Goal: Task Accomplishment & Management: Use online tool/utility

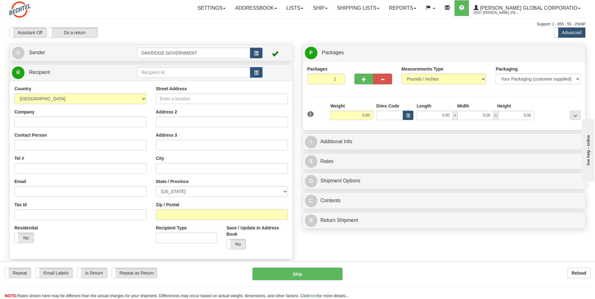
drag, startPoint x: 152, startPoint y: 22, endPoint x: 156, endPoint y: 22, distance: 4.1
click at [152, 22] on div "Support: 1 - 855 - 55 - 2SHIP" at bounding box center [297, 24] width 576 height 5
click at [346, 36] on div "Assistant On Assistant Off Do a return Do a return Previous Next Standard Advan…" at bounding box center [298, 32] width 586 height 11
click at [245, 36] on div "Assistant On Assistant Off Do a return Do a return" at bounding box center [127, 32] width 244 height 11
click at [355, 5] on link "Shipping lists" at bounding box center [359, 8] width 52 height 16
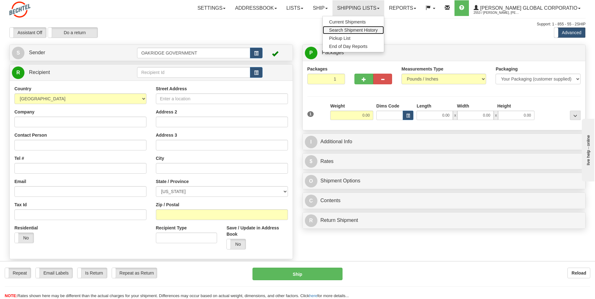
click at [365, 31] on span "Search Shipment History" at bounding box center [353, 30] width 49 height 5
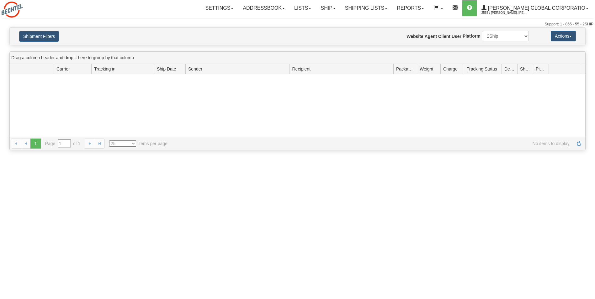
type input "From [DATE] To [DATE]"
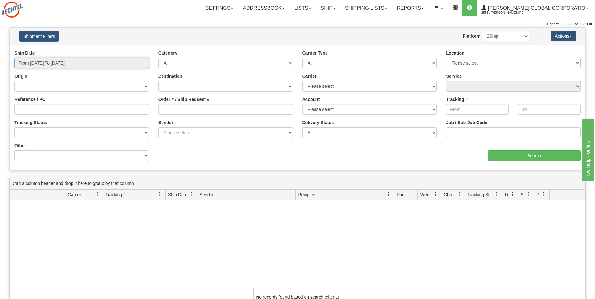
click at [116, 63] on input "From 09/15/2025 To 09/16/2025" at bounding box center [81, 63] width 135 height 11
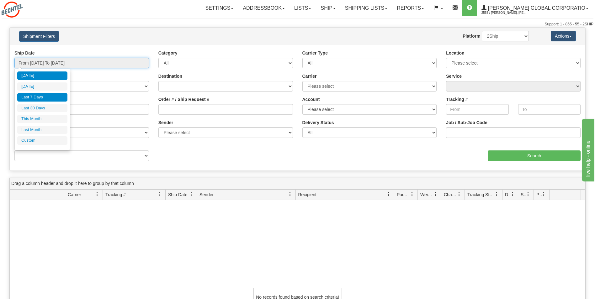
type input "09/15/2025"
type input "09/10/2025"
type input "[DATE]"
type input "09/01/2025"
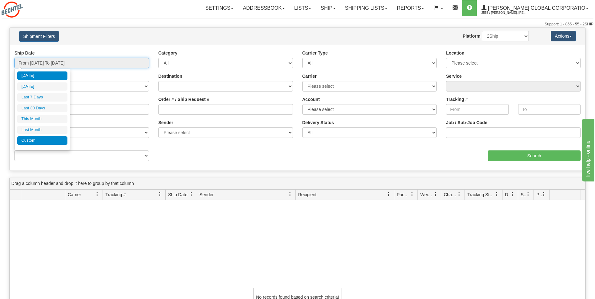
type input "09/30/2025"
type input "08/01/2025"
type input "08/31/2025"
type input "[DATE]"
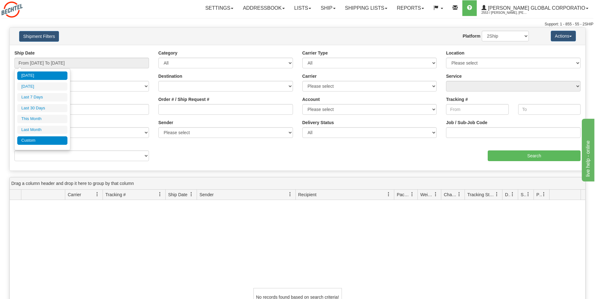
click at [29, 141] on li "Custom" at bounding box center [42, 141] width 50 height 8
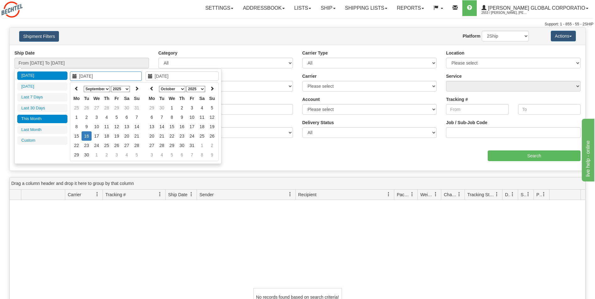
type input "08/01/2025"
type input "08/31/2025"
type input "09/01/2025"
type input "09/30/2025"
type input "[DATE]"
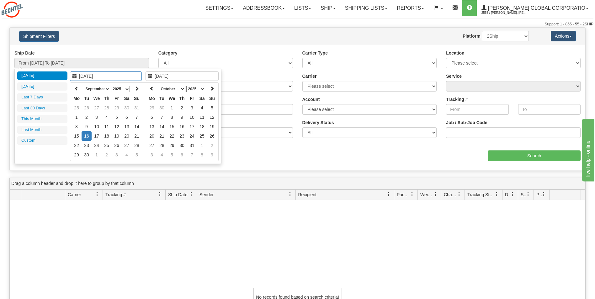
type input "[DATE]"
click at [76, 91] on th at bounding box center [77, 89] width 10 height 10
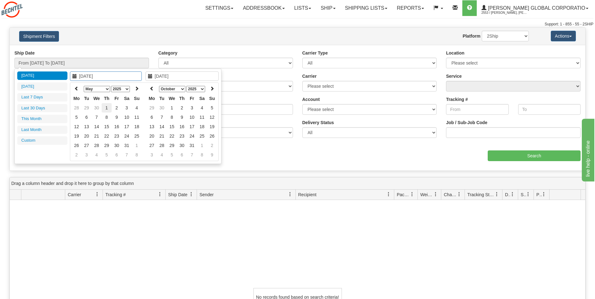
type input "05/01/2025"
click at [104, 109] on td "1" at bounding box center [107, 107] width 10 height 9
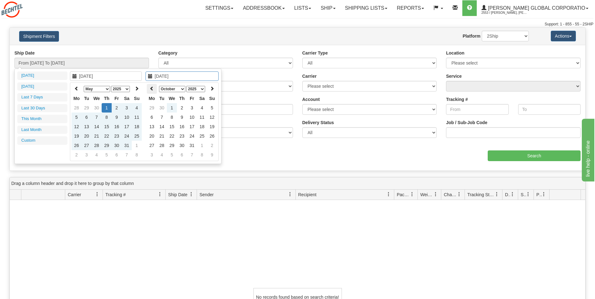
click at [153, 87] on icon at bounding box center [152, 88] width 4 height 4
type input "[DATE]"
click at [163, 135] on td "16" at bounding box center [162, 135] width 10 height 9
type input "From 05/01/2025 To 09/16/2025"
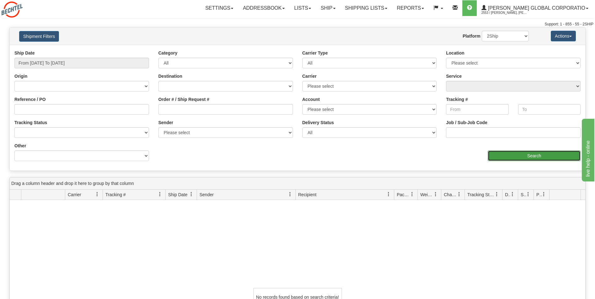
click at [550, 155] on input "Search" at bounding box center [534, 156] width 93 height 11
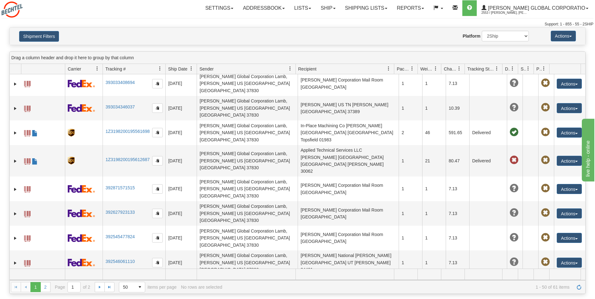
scroll to position [119, 0]
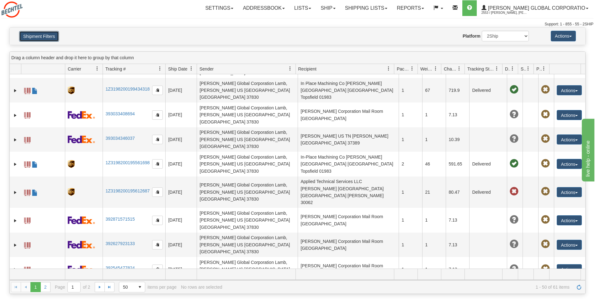
click at [40, 36] on button "Shipment Filters" at bounding box center [39, 36] width 40 height 11
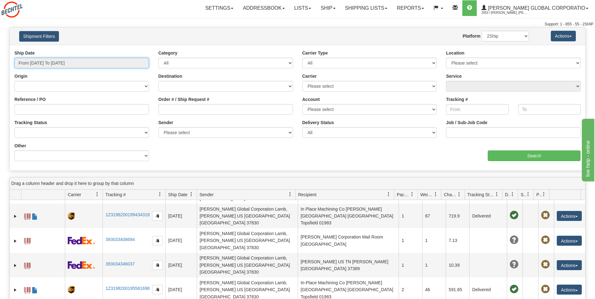
click at [29, 66] on input "From 05/01/2025 To 09/16/2025" at bounding box center [81, 63] width 135 height 11
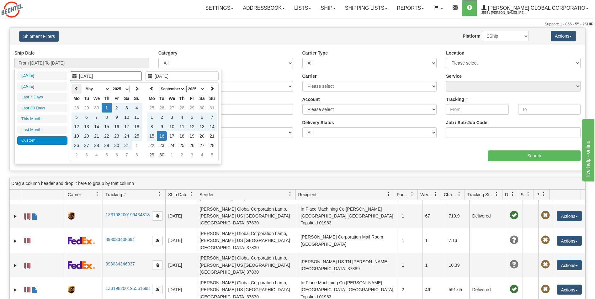
click at [77, 89] on icon at bounding box center [76, 88] width 4 height 4
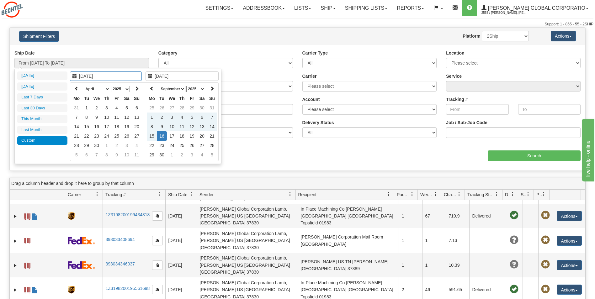
click at [77, 89] on icon at bounding box center [76, 88] width 4 height 4
type input "12/01/2024"
click at [134, 108] on td "1" at bounding box center [137, 107] width 10 height 9
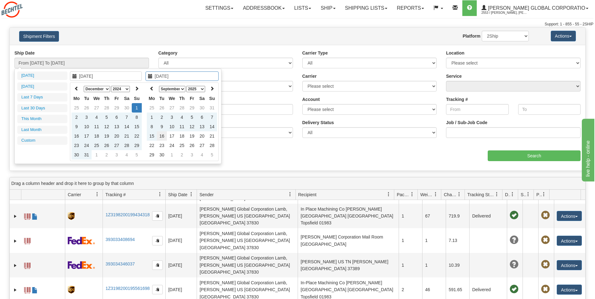
type input "[DATE]"
click at [160, 135] on td "16" at bounding box center [162, 135] width 10 height 9
type input "From 12/01/2024 To 09/16/2025"
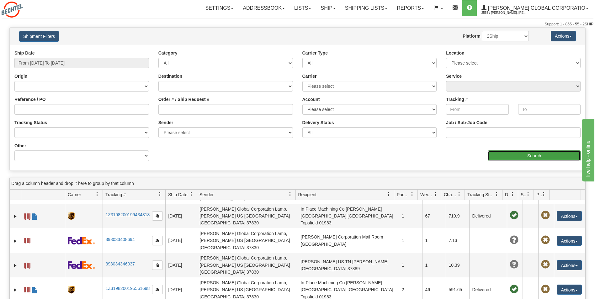
click at [533, 158] on input "Search" at bounding box center [534, 156] width 93 height 11
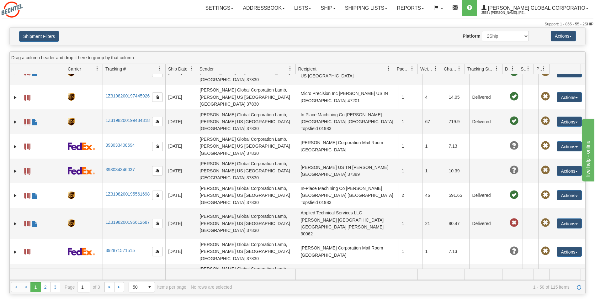
scroll to position [0, 0]
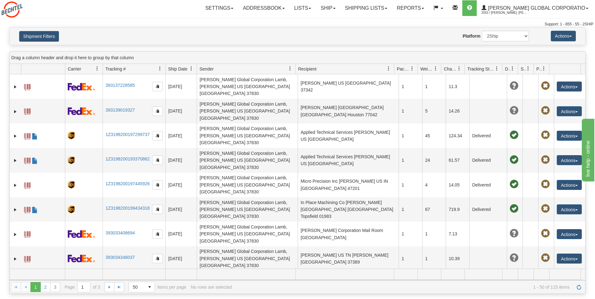
drag, startPoint x: 135, startPoint y: 26, endPoint x: 143, endPoint y: 26, distance: 8.2
click at [135, 26] on div "Support: 1 - 855 - 55 - 2SHIP" at bounding box center [298, 24] width 592 height 5
click at [340, 9] on link "Ship" at bounding box center [328, 8] width 24 height 16
click at [418, 45] on div "Shipment Filters Website Agent Nothing selected Client User Platform 2Ship Impo…" at bounding box center [297, 36] width 576 height 18
click at [392, 7] on link "Shipping lists" at bounding box center [366, 8] width 52 height 16
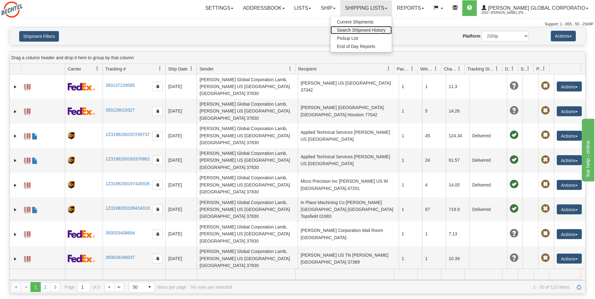
click at [377, 29] on span "Search Shipment History" at bounding box center [361, 30] width 49 height 5
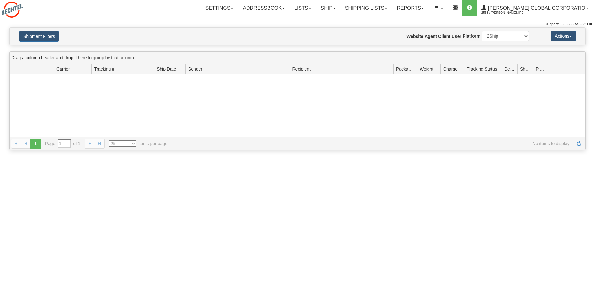
type input "From [DATE] To [DATE]"
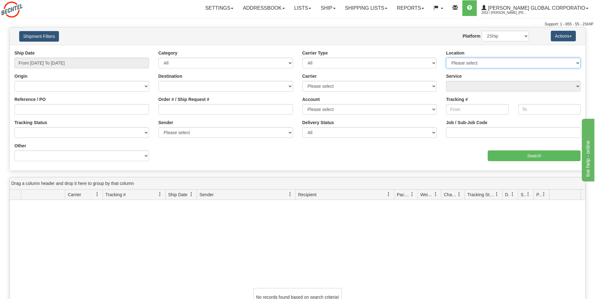
click at [455, 64] on select "Please select OAKRIDGE COMMERCIAL OAKRIDGE GOVERNMENT" at bounding box center [513, 63] width 135 height 11
click at [183, 87] on select "Canada United States Mexico Puerto Rico Romania Australia New Zealand SouthAfri…" at bounding box center [225, 86] width 135 height 11
select select "US"
click at [158, 81] on select "Canada United States Mexico Puerto Rico Romania Australia New Zealand SouthAfri…" at bounding box center [225, 86] width 135 height 11
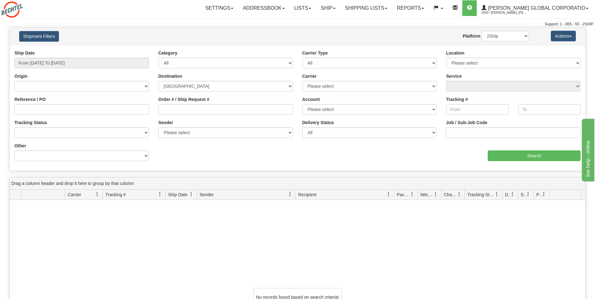
click at [228, 104] on div "Order # / Ship Request #" at bounding box center [225, 105] width 135 height 19
click at [324, 112] on select "Please select FedEx Oak Ridge Government FedEx Oak Ridge Commercial DHL Oak Rid…" at bounding box center [370, 109] width 135 height 11
click at [333, 88] on select "Please select DHL FedEx Express® FedEx® LTL UPS" at bounding box center [370, 86] width 135 height 11
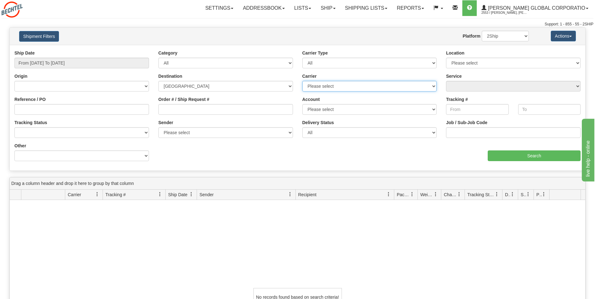
click at [338, 87] on select "Please select DHL FedEx Express® FedEx® LTL UPS" at bounding box center [370, 86] width 135 height 11
select select "2"
click at [303, 81] on select "Please select DHL FedEx Express® FedEx® LTL UPS" at bounding box center [370, 86] width 135 height 11
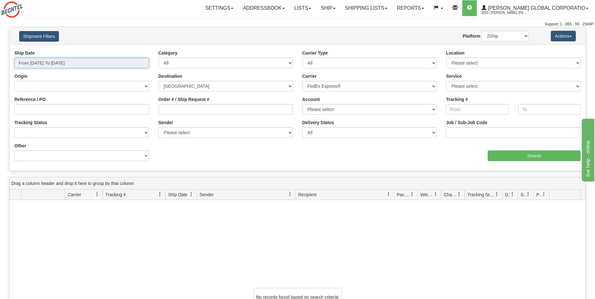
type input "[DATE]"
click at [80, 64] on input "From 09/15/2025 To 09/16/2025" at bounding box center [81, 63] width 135 height 11
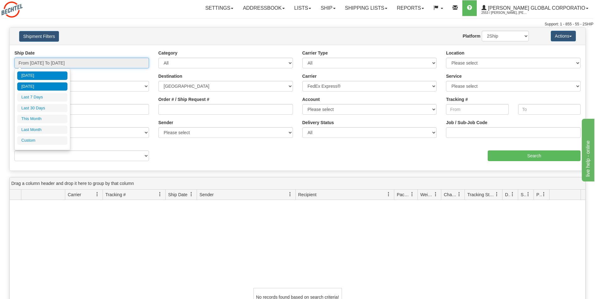
type input "09/15/2025"
type input "[DATE]"
type input "09/01/2025"
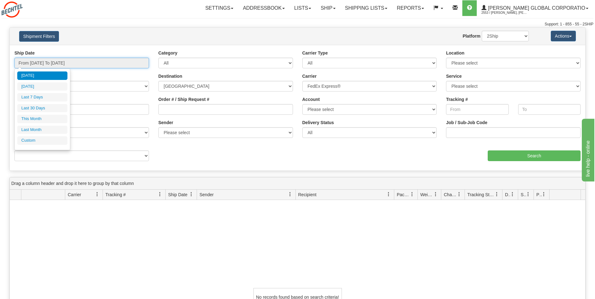
type input "09/30/2025"
type input "[DATE]"
type input "08/01/2025"
type input "08/31/2025"
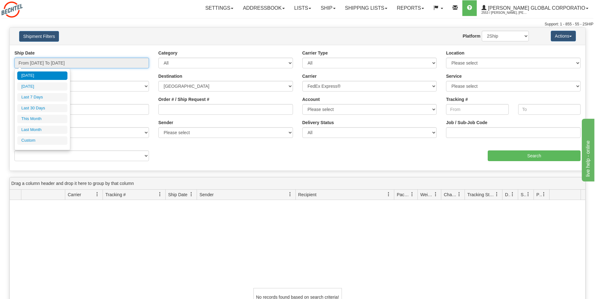
type input "[DATE]"
type input "08/01/2025"
type input "08/31/2025"
type input "[DATE]"
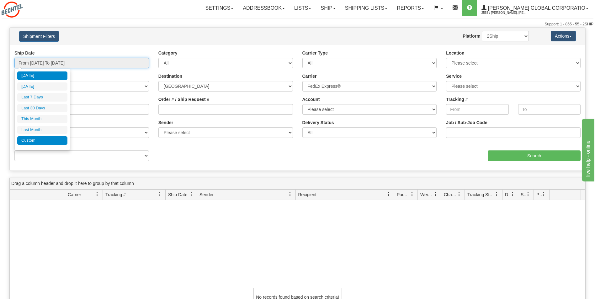
type input "[DATE]"
click at [31, 138] on li "Custom" at bounding box center [42, 141] width 50 height 8
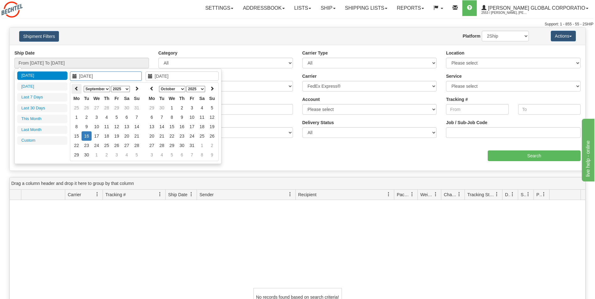
click at [79, 89] on th at bounding box center [77, 89] width 10 height 10
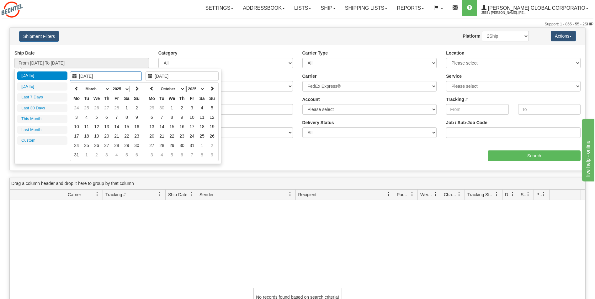
click at [79, 89] on th at bounding box center [77, 89] width 10 height 10
click at [136, 88] on icon at bounding box center [137, 88] width 4 height 4
type input "01/01/2025"
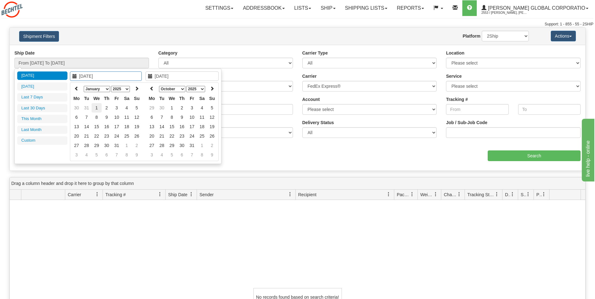
click at [97, 107] on td "1" at bounding box center [97, 107] width 10 height 9
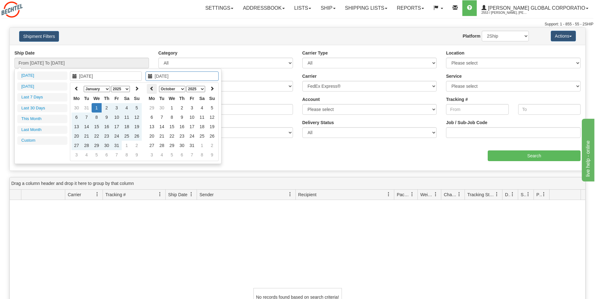
click at [153, 90] on icon at bounding box center [152, 88] width 4 height 4
type input "[DATE]"
click at [162, 137] on td "16" at bounding box center [162, 135] width 10 height 9
type input "From 01/01/2025 To 09/16/2025"
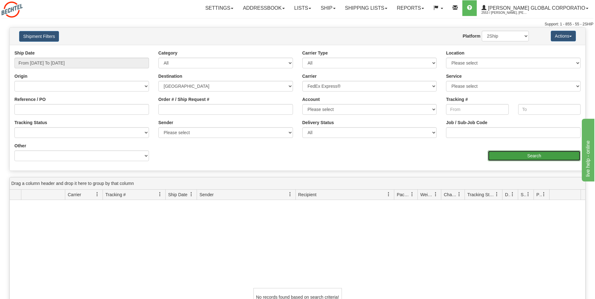
click at [500, 153] on input "Search" at bounding box center [534, 156] width 93 height 11
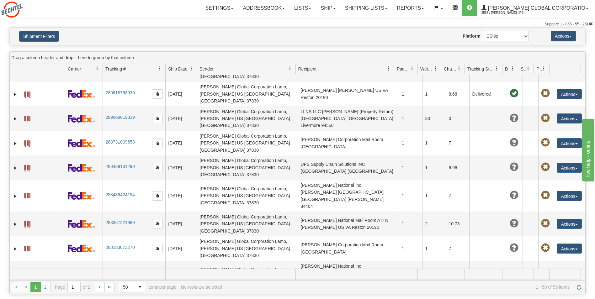
scroll to position [596, 0]
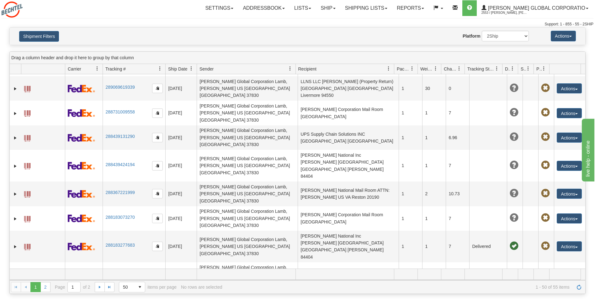
scroll to position [684, 0]
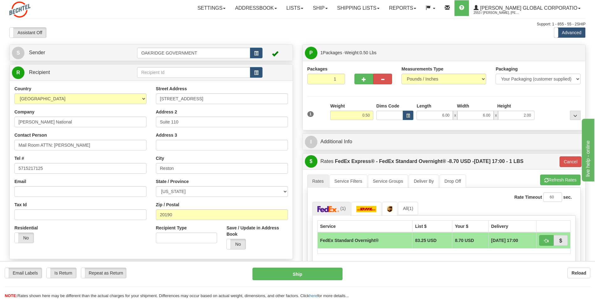
click at [412, 97] on div "Packages 1 1 Measurements Type" at bounding box center [445, 96] width 274 height 60
drag, startPoint x: 364, startPoint y: 116, endPoint x: 340, endPoint y: 116, distance: 24.5
click at [340, 116] on input "0.50" at bounding box center [351, 115] width 43 height 9
type input "1.35"
type input "05"
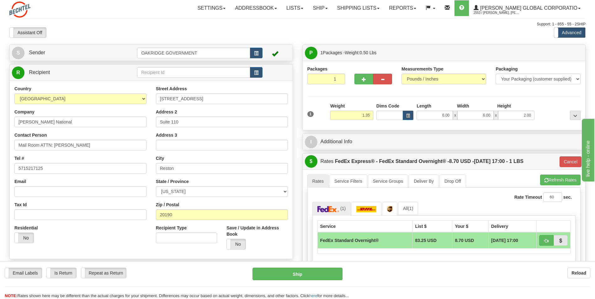
click at [352, 98] on div "Packages 1 1 Measurements Type" at bounding box center [445, 96] width 274 height 60
drag, startPoint x: 452, startPoint y: 115, endPoint x: 432, endPoint y: 115, distance: 19.1
click at [432, 115] on input "6.00" at bounding box center [435, 115] width 36 height 9
type input "9.00"
click at [477, 116] on input "6.00" at bounding box center [476, 115] width 36 height 9
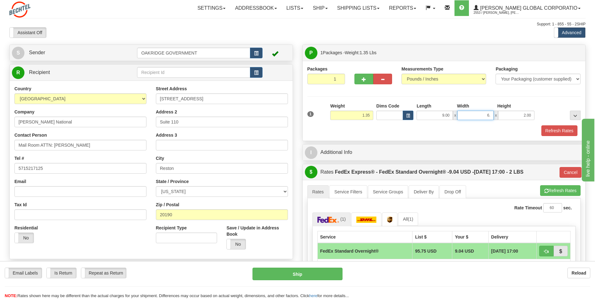
type input "6"
type input "5.00"
click at [528, 120] on input "2.00" at bounding box center [516, 115] width 36 height 9
drag, startPoint x: 533, startPoint y: 116, endPoint x: 514, endPoint y: 116, distance: 18.5
click at [516, 116] on input "2.00" at bounding box center [516, 115] width 36 height 9
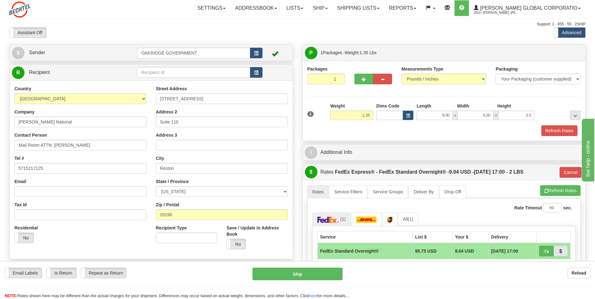
type input "3.50"
click at [498, 125] on div "Packaging Your Packaging (customer supplied) Envelope (carrier supplied) Pack (…" at bounding box center [456, 125] width 254 height 0
click at [554, 130] on button "Refresh Rates" at bounding box center [560, 131] width 36 height 11
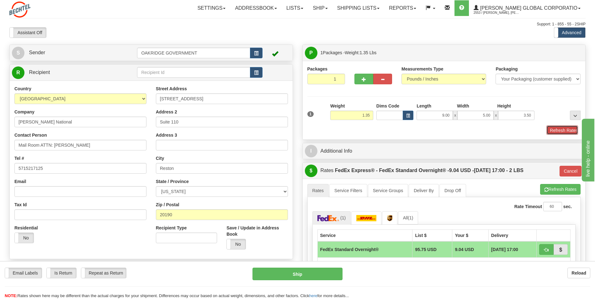
type input "05"
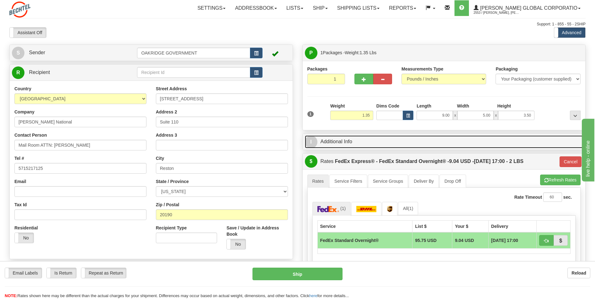
click at [357, 147] on link "I Additional Info" at bounding box center [444, 142] width 279 height 13
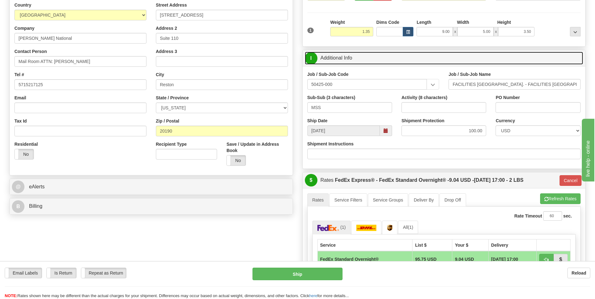
scroll to position [94, 0]
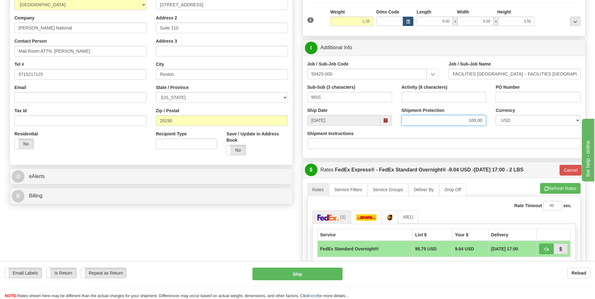
drag, startPoint x: 483, startPoint y: 119, endPoint x: 399, endPoint y: 133, distance: 84.7
click at [399, 133] on div "Job / Sub-Job Code 50425-000 Job / Sub-Job Name FACILITIES OAK RIDGE OFC. - FAC…" at bounding box center [444, 107] width 283 height 103
click at [391, 134] on div "Shipment Instructions" at bounding box center [445, 140] width 274 height 19
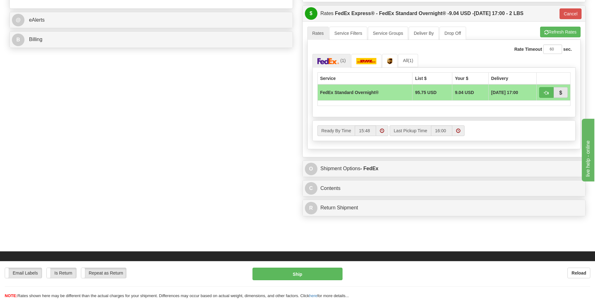
scroll to position [251, 0]
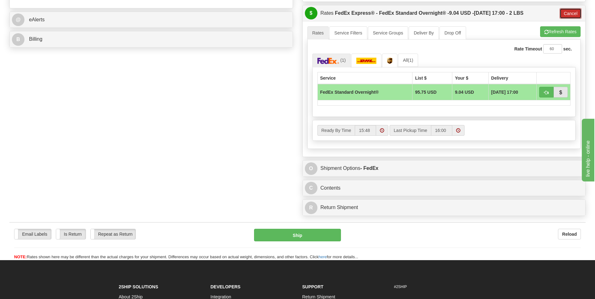
click at [567, 11] on button "Cancel" at bounding box center [571, 13] width 22 height 11
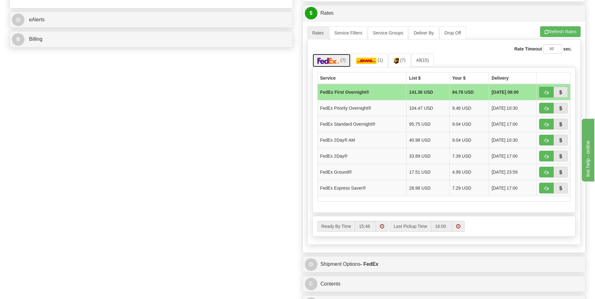
click at [329, 62] on img at bounding box center [329, 61] width 22 height 6
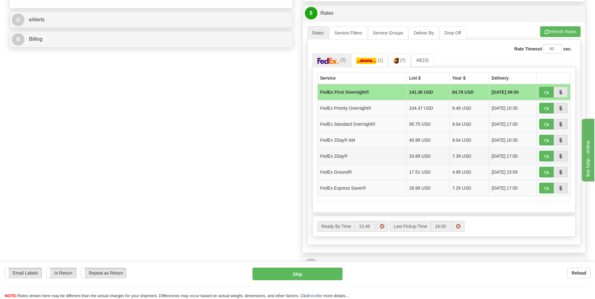
click at [355, 154] on td "FedEx 2Day®" at bounding box center [362, 156] width 89 height 16
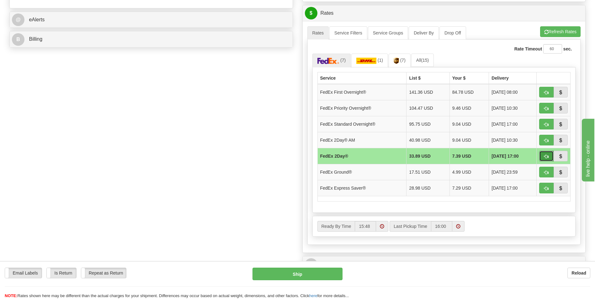
click at [544, 153] on button "button" at bounding box center [546, 156] width 14 height 11
type input "03"
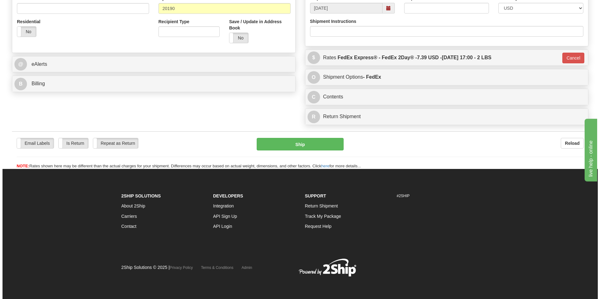
scroll to position [206, 0]
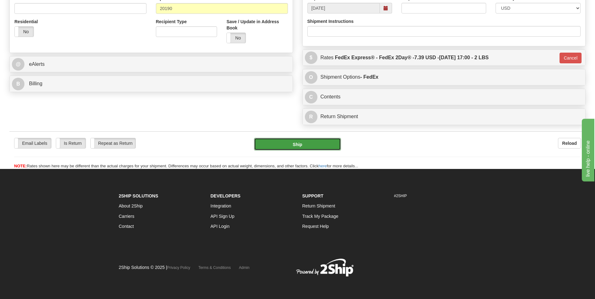
click at [281, 142] on button "Ship" at bounding box center [297, 144] width 87 height 13
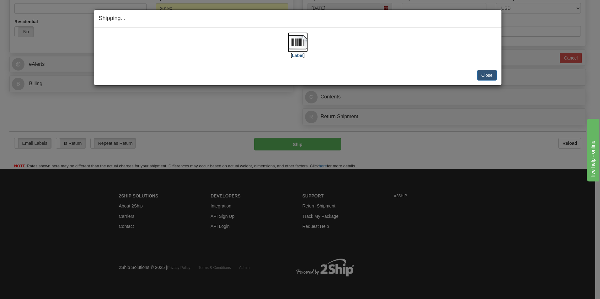
click at [297, 54] on label "[Label]" at bounding box center [298, 55] width 14 height 6
